Goal: Information Seeking & Learning: Check status

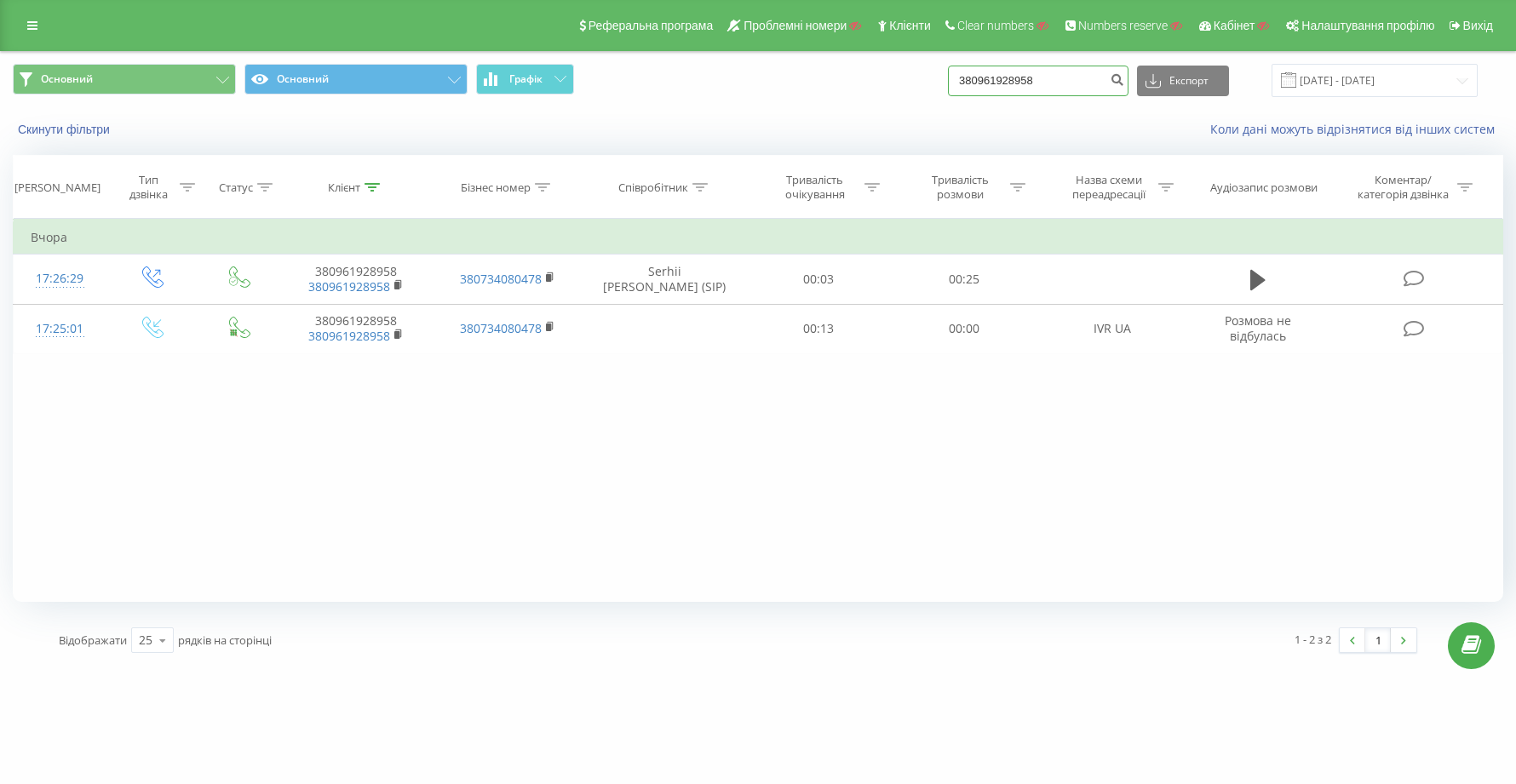
click at [1103, 86] on input "380961928958" at bounding box center [1038, 81] width 180 height 31
type input "3"
paste input "380967435344"
type input "380967435344"
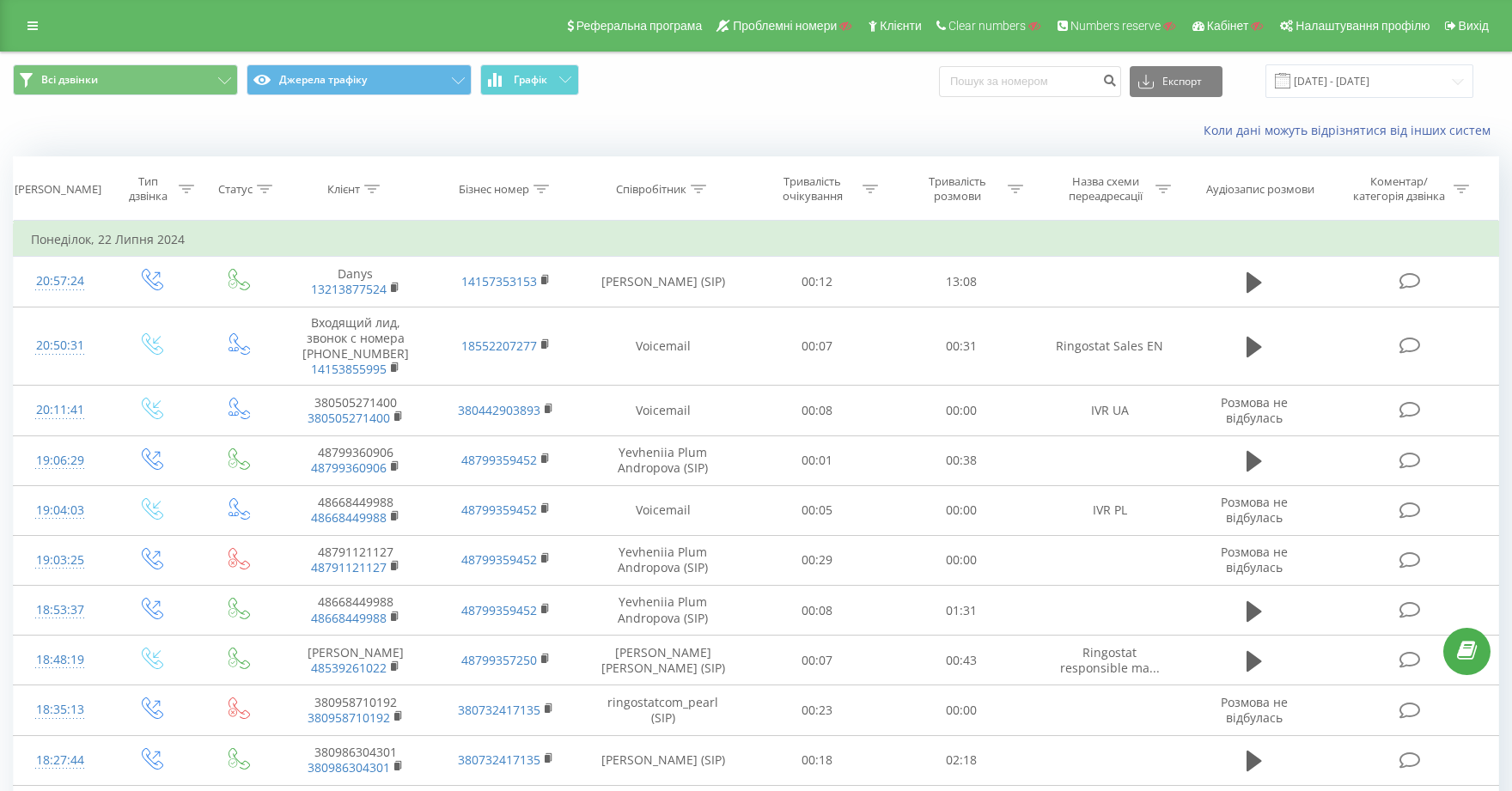
click at [32, 25] on icon at bounding box center [32, 25] width 11 height 12
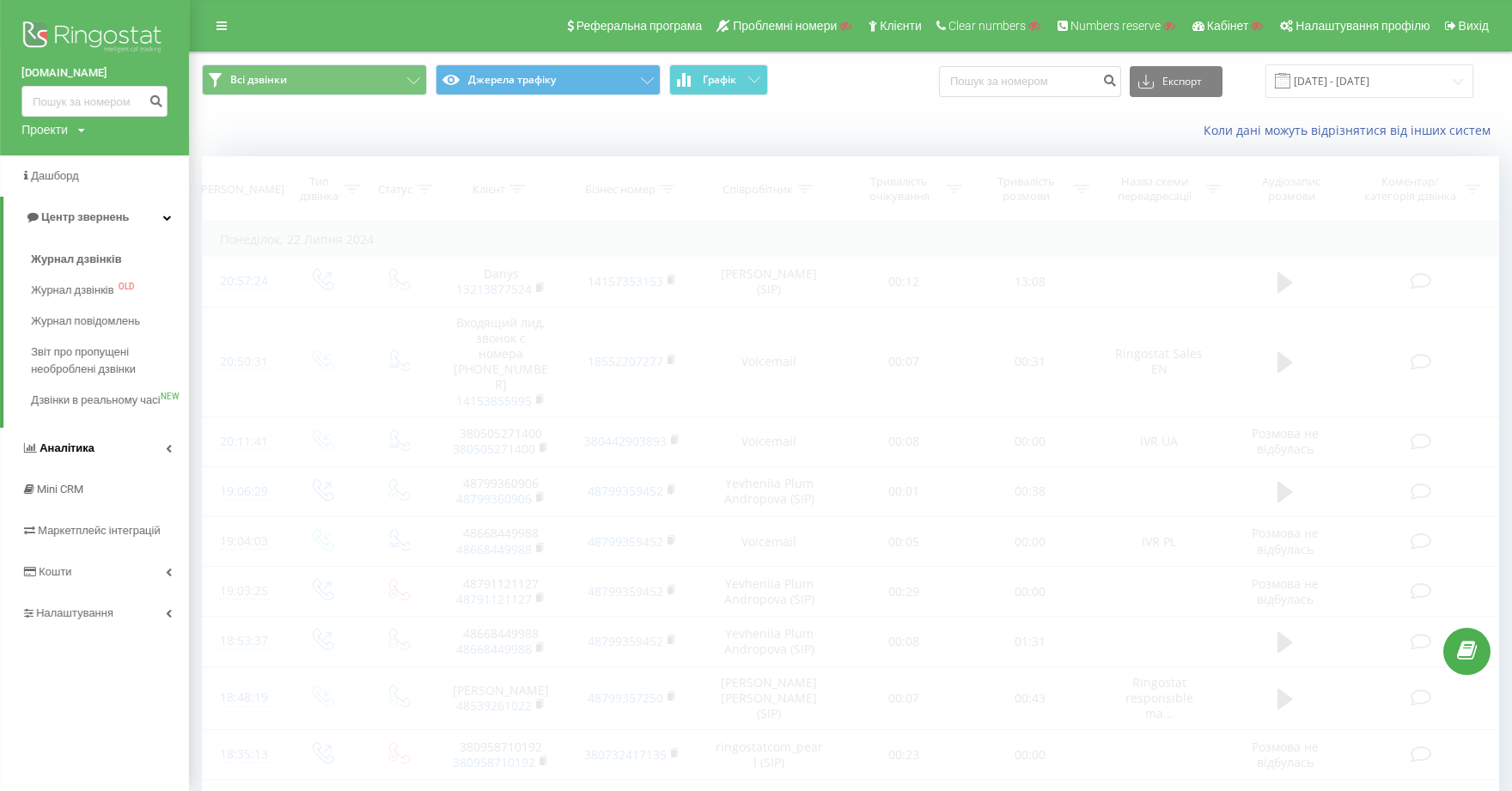
click at [84, 454] on span "Аналiтика" at bounding box center [67, 447] width 55 height 13
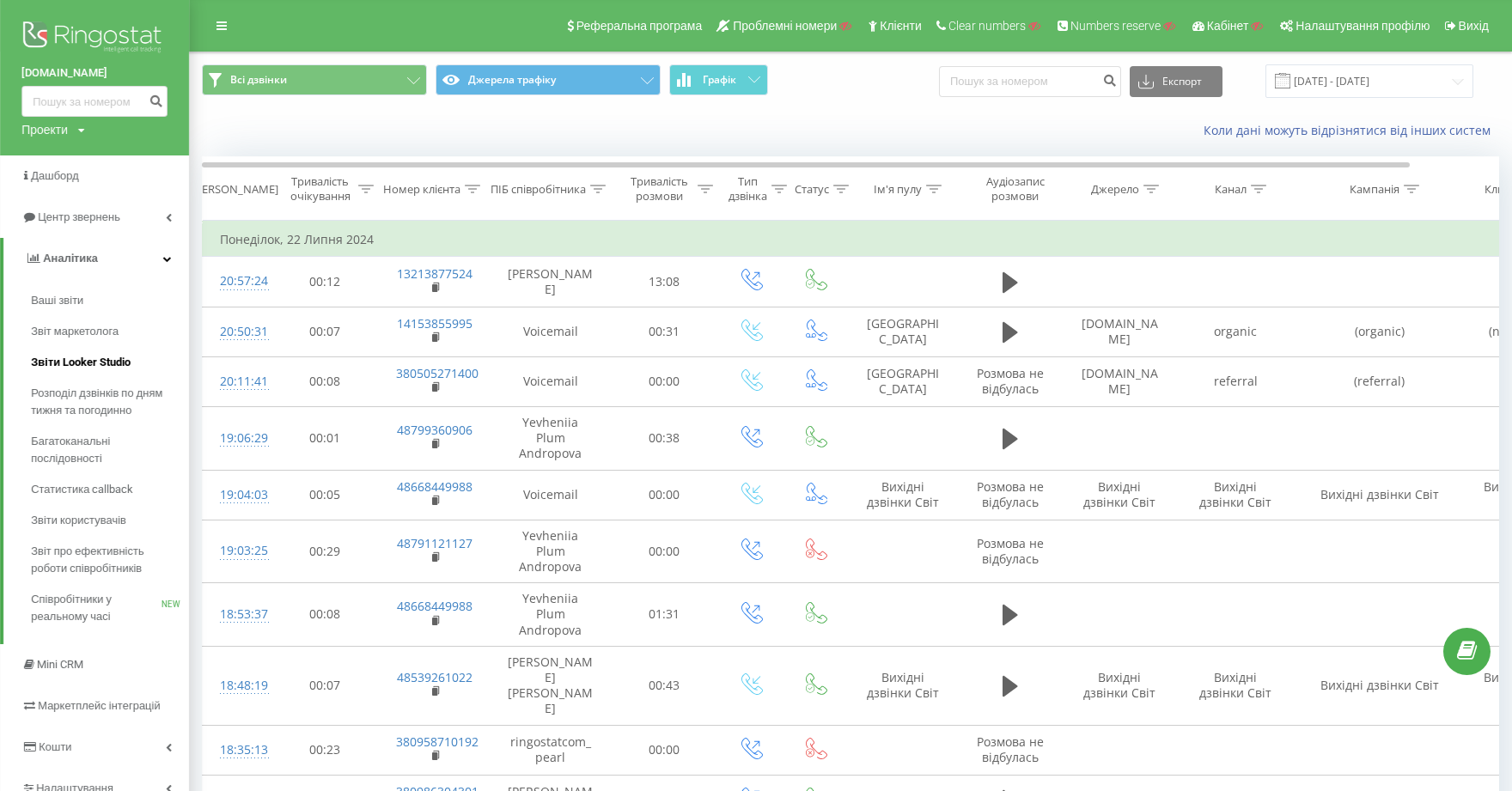
click at [112, 354] on span "Звіти Looker Studio" at bounding box center [80, 362] width 100 height 17
click at [110, 360] on span "Звіти Looker Studio" at bounding box center [80, 362] width 100 height 17
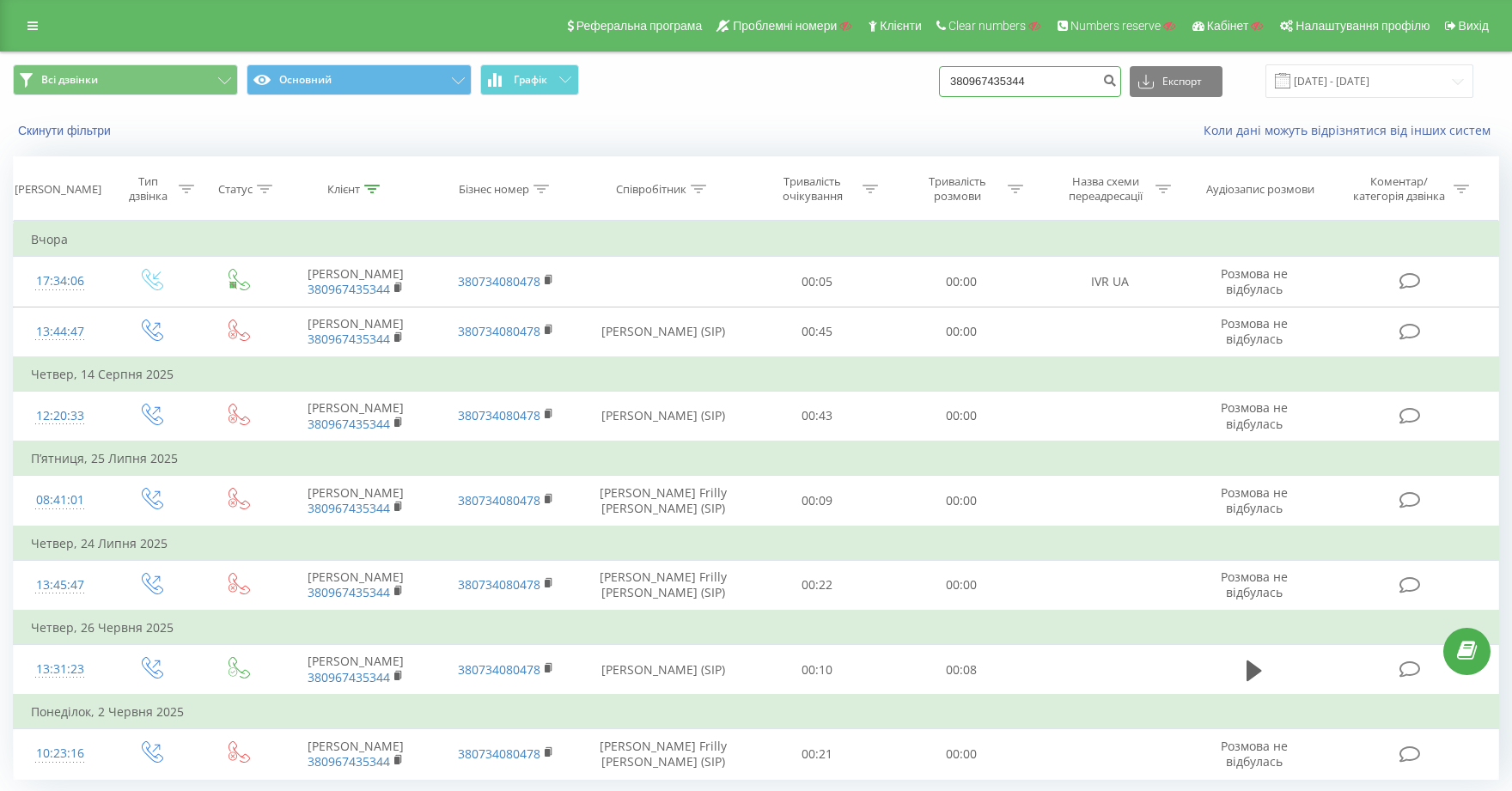
click at [1089, 86] on input "380967435344" at bounding box center [1030, 81] width 182 height 31
type input "3"
paste input "380735623816"
type input "380735623816"
